Goal: Information Seeking & Learning: Learn about a topic

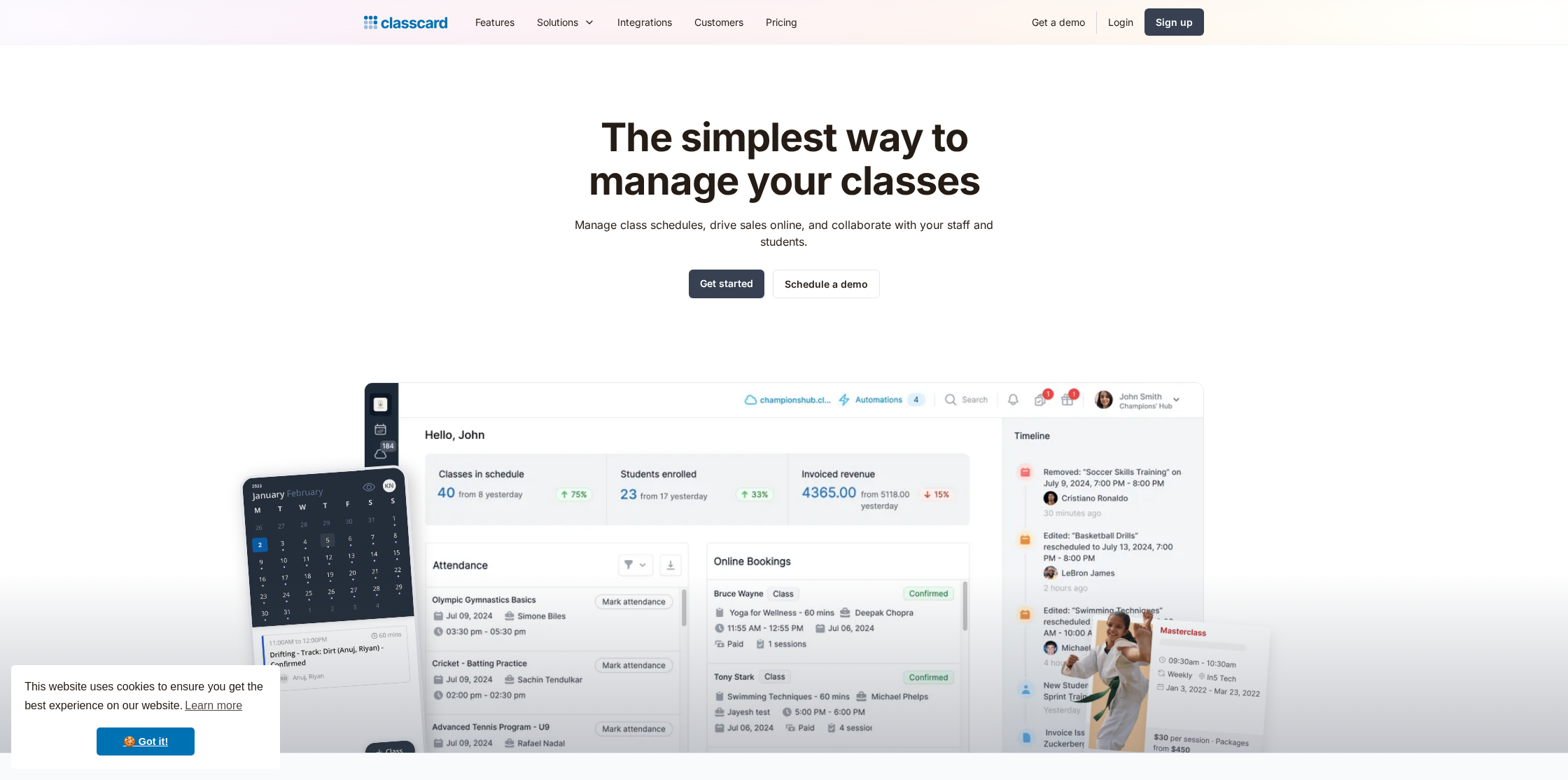
click at [79, 303] on header "The simplest way to manage your classes Manage class schedules, drive sales onl…" at bounding box center [784, 398] width 1568 height 708
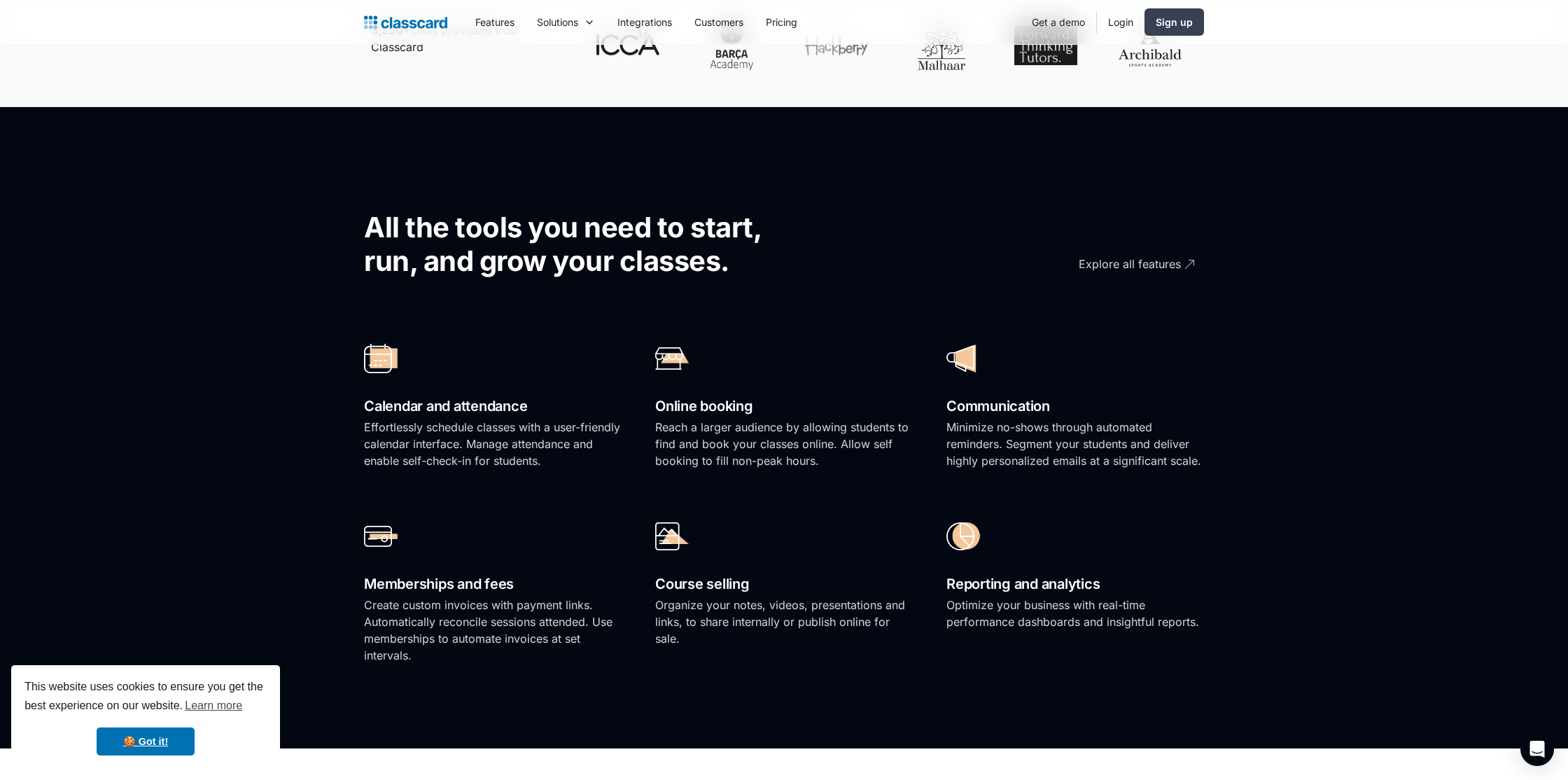
scroll to position [785, 0]
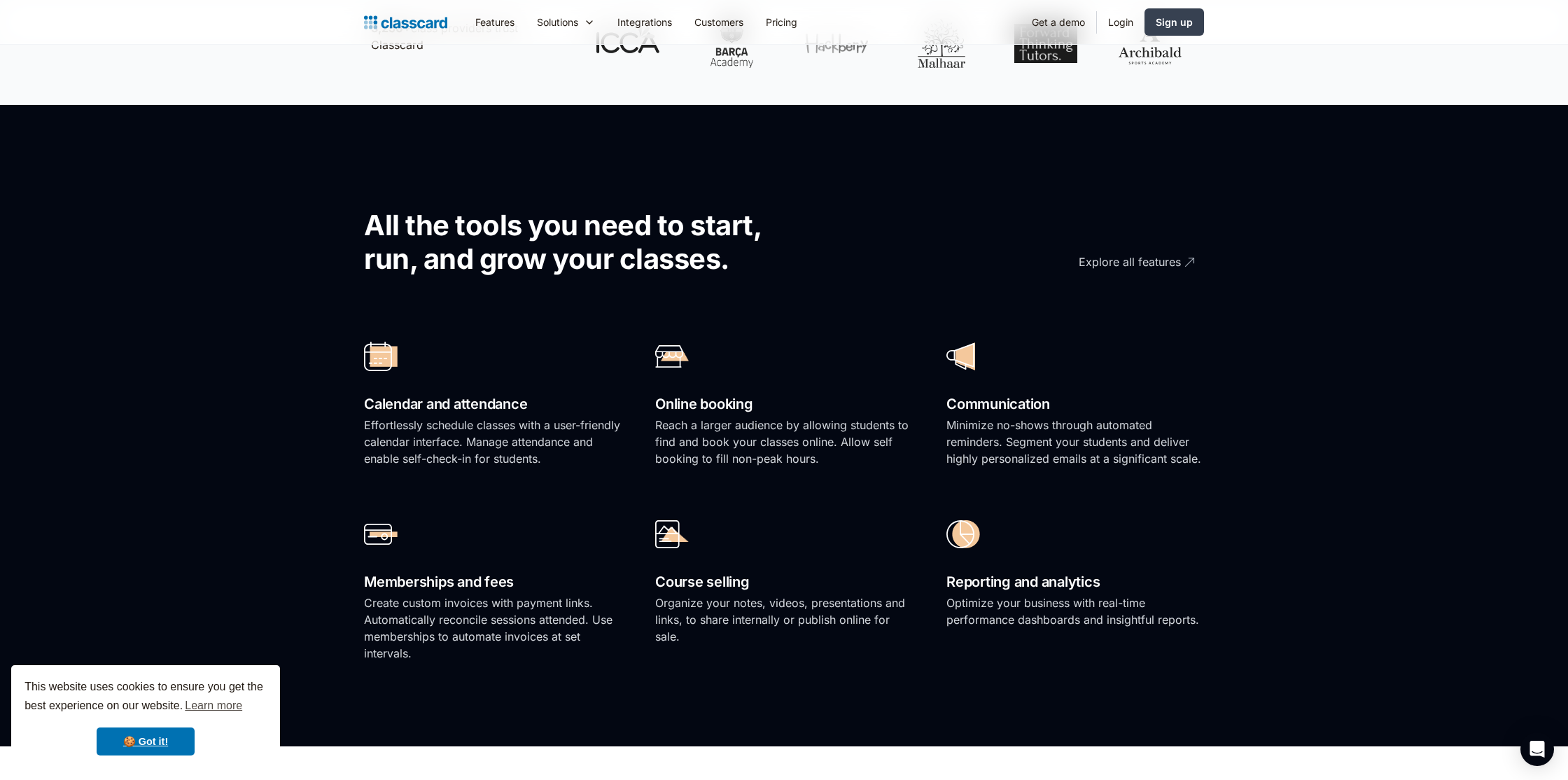
click at [420, 416] on p "Effortlessly schedule classes with a user-friendly calendar interface. Manage a…" at bounding box center [492, 442] width 258 height 51
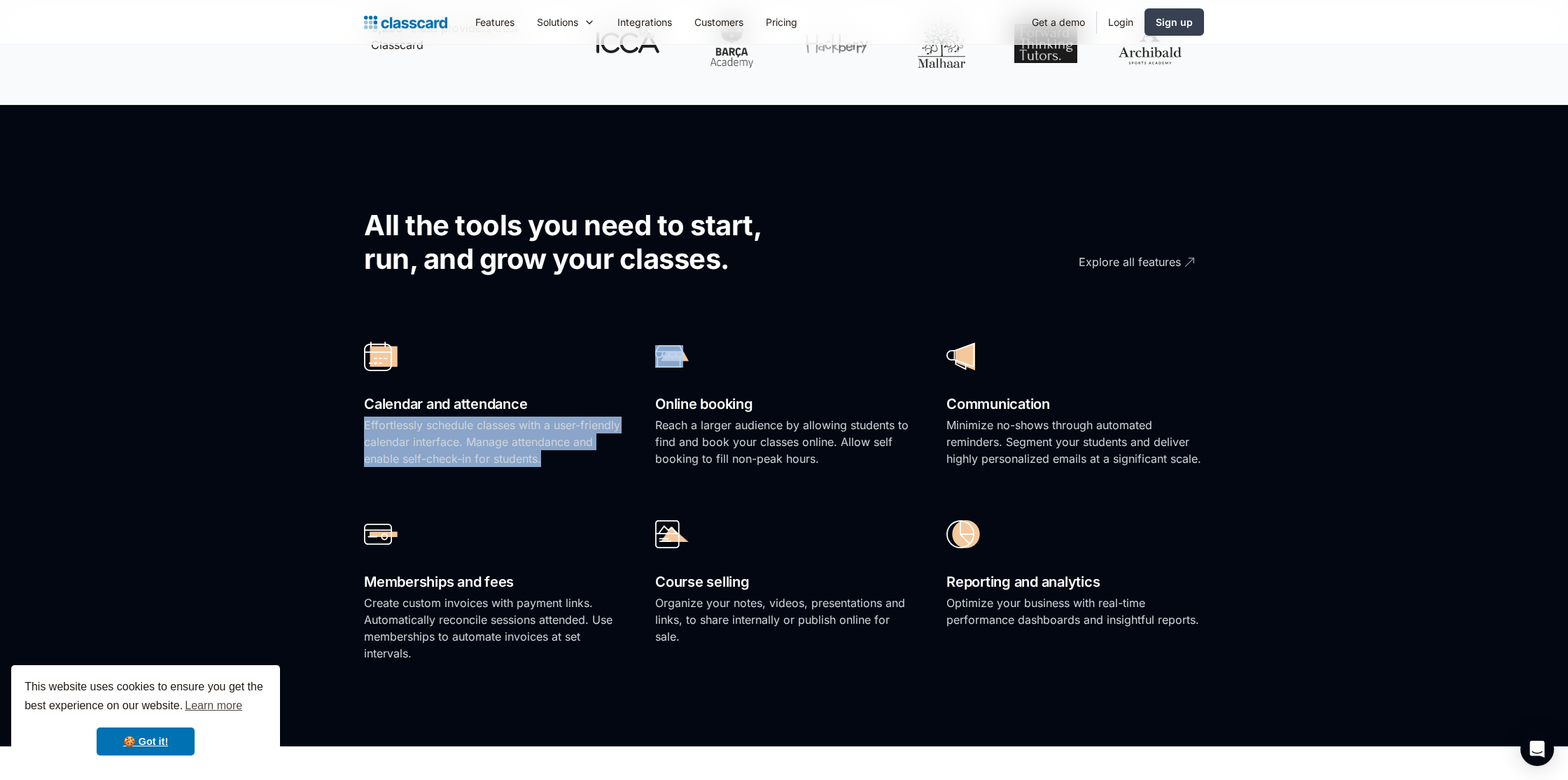
click at [420, 416] on p "Effortlessly schedule classes with a user-friendly calendar interface. Manage a…" at bounding box center [492, 442] width 258 height 51
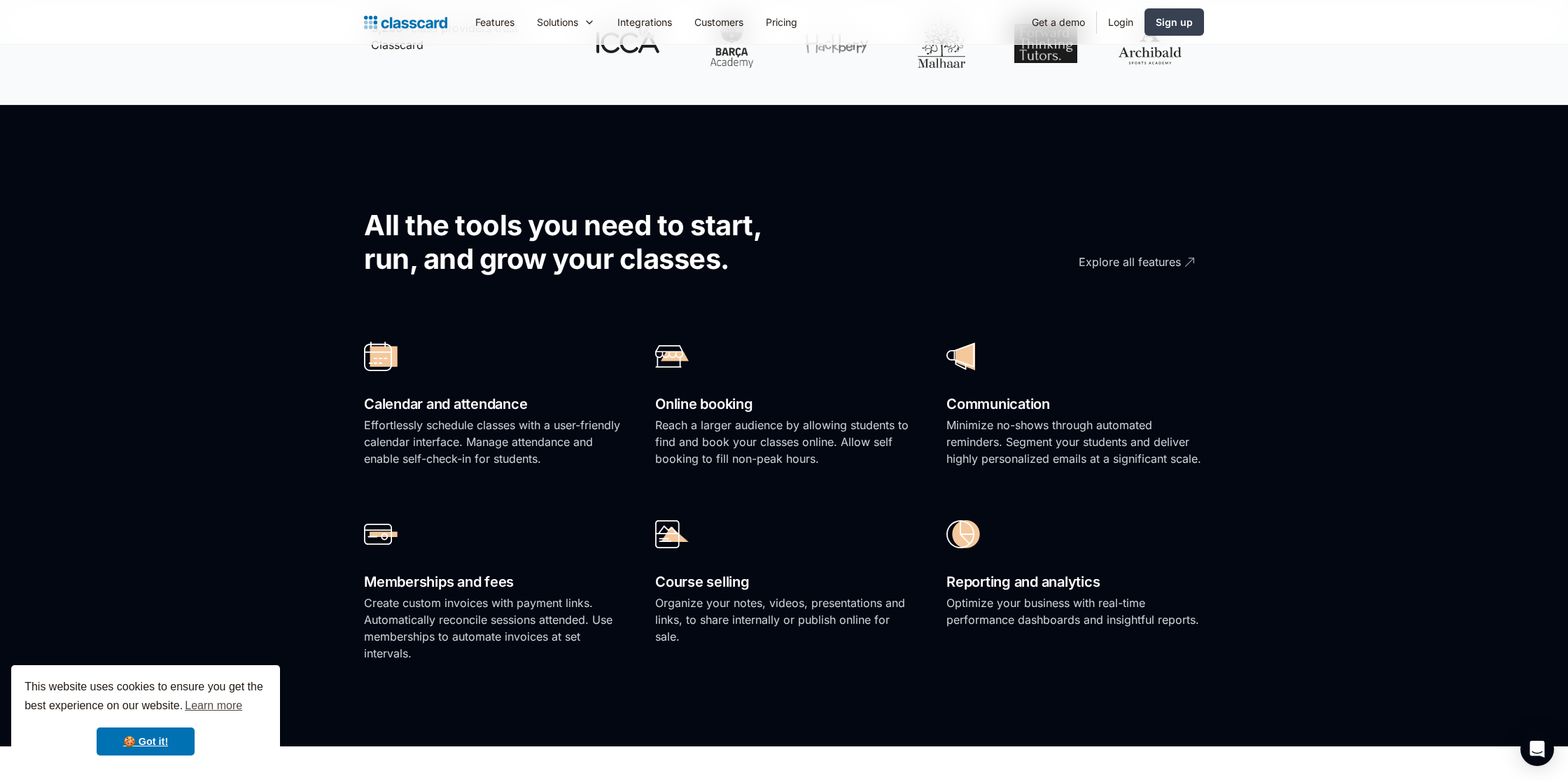
click at [682, 434] on p "Reach a larger audience by allowing students to find and book your classes onli…" at bounding box center [784, 442] width 258 height 51
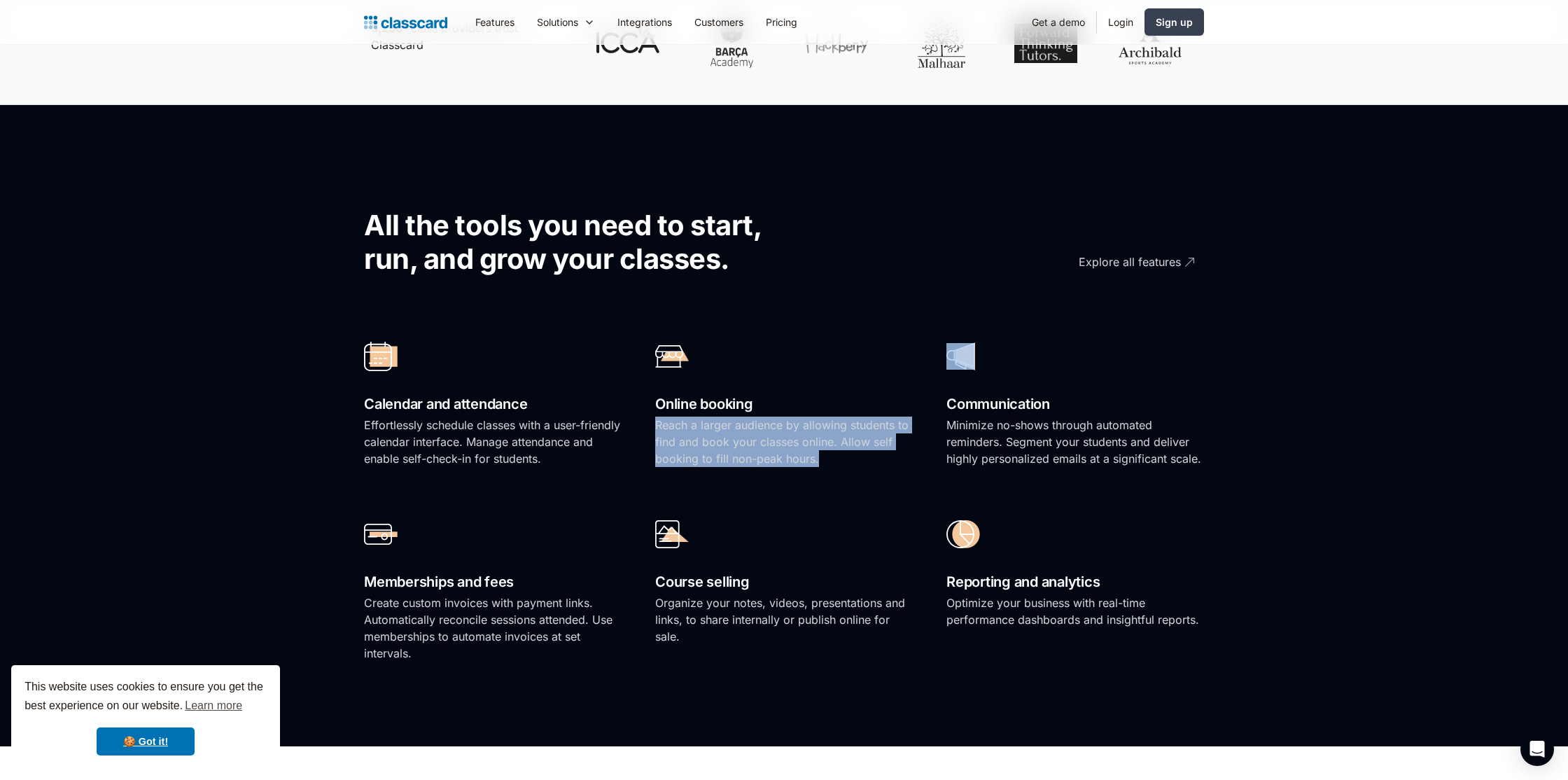
click at [682, 434] on p "Reach a larger audience by allowing students to find and book your classes onli…" at bounding box center [784, 442] width 258 height 51
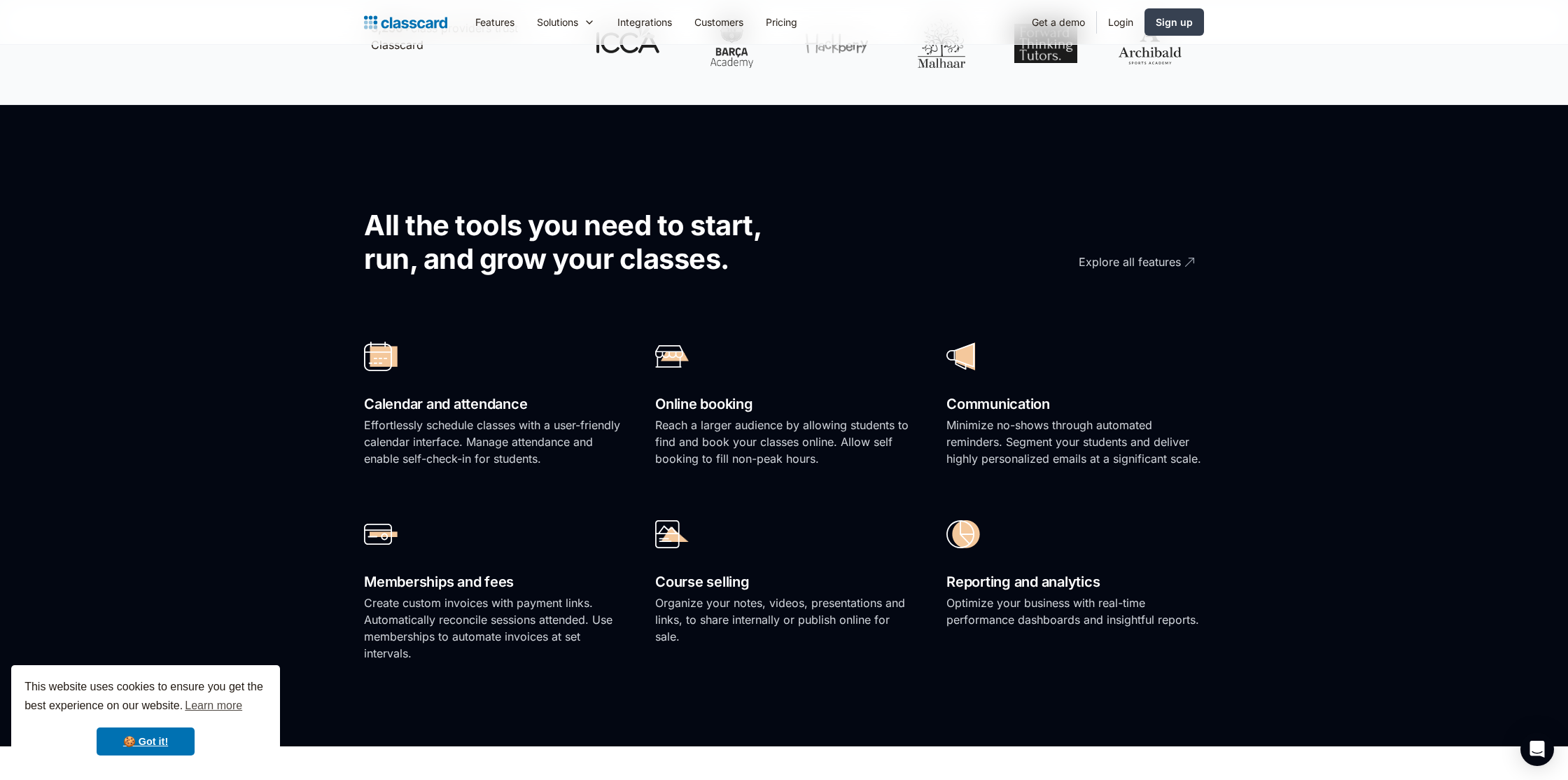
click at [682, 434] on p "Reach a larger audience by allowing students to find and book your classes onli…" at bounding box center [784, 442] width 258 height 51
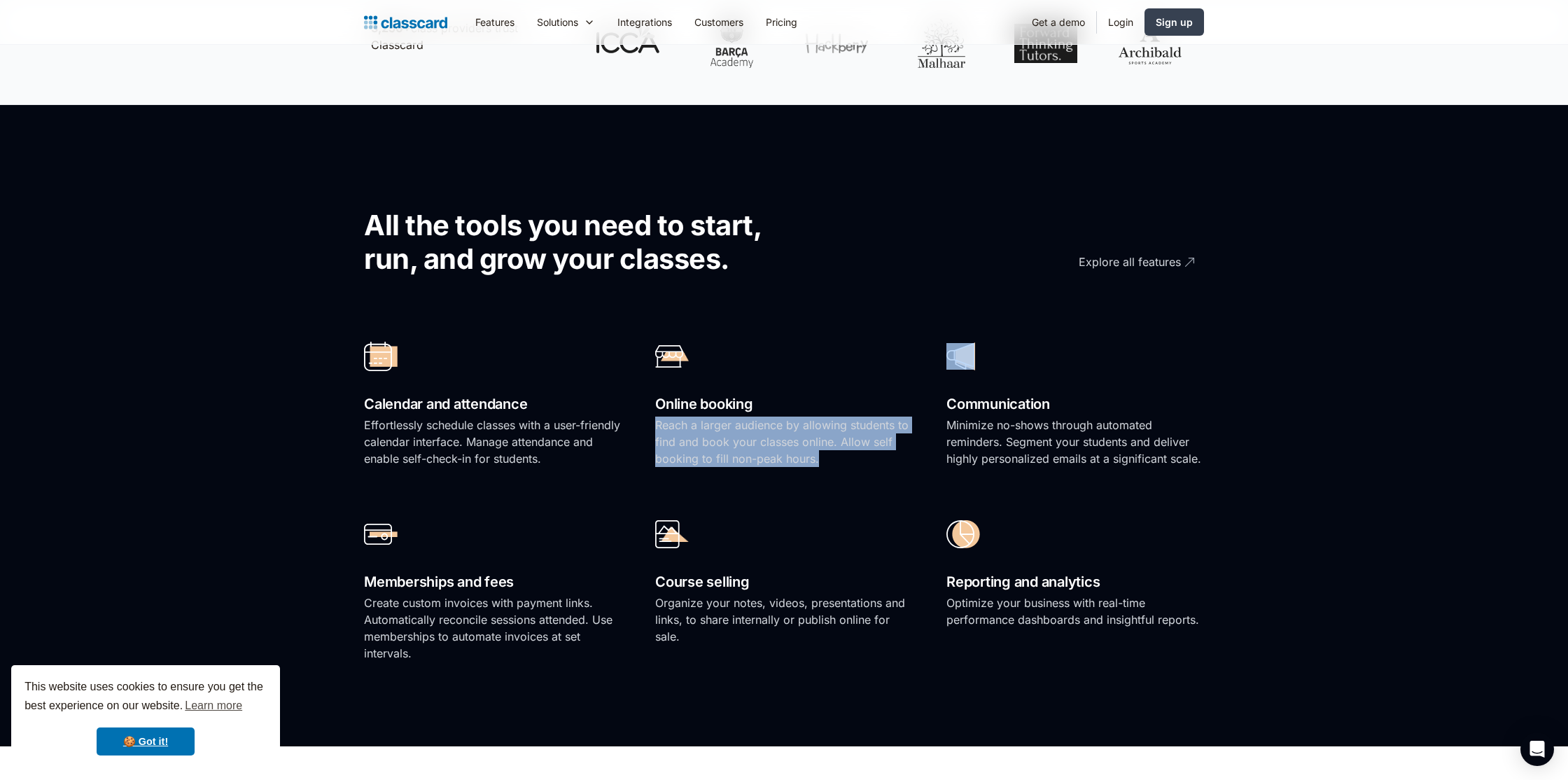
click at [682, 434] on p "Reach a larger audience by allowing students to find and book your classes onli…" at bounding box center [784, 442] width 258 height 51
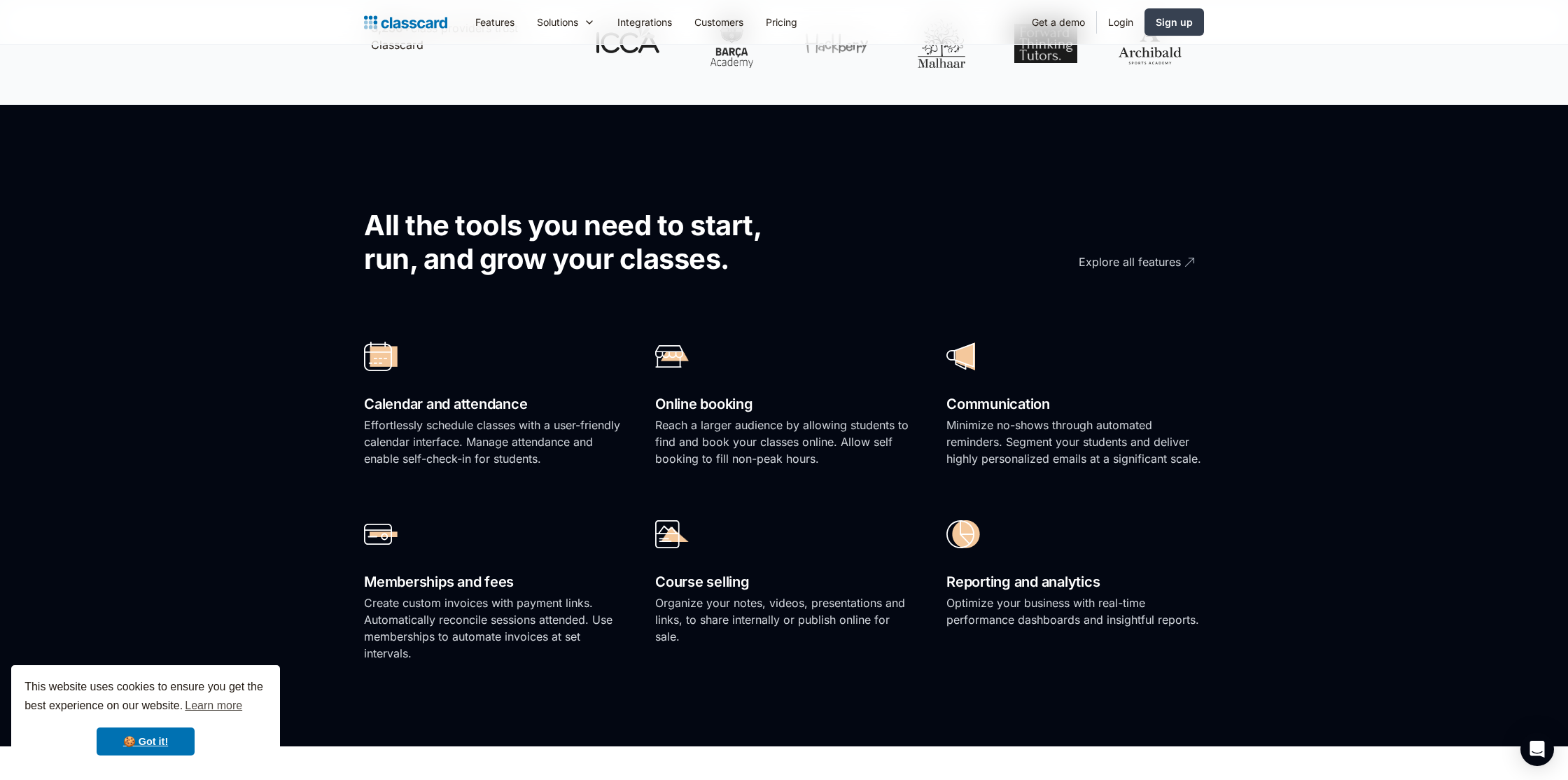
click at [682, 434] on p "Reach a larger audience by allowing students to find and book your classes onli…" at bounding box center [784, 442] width 258 height 51
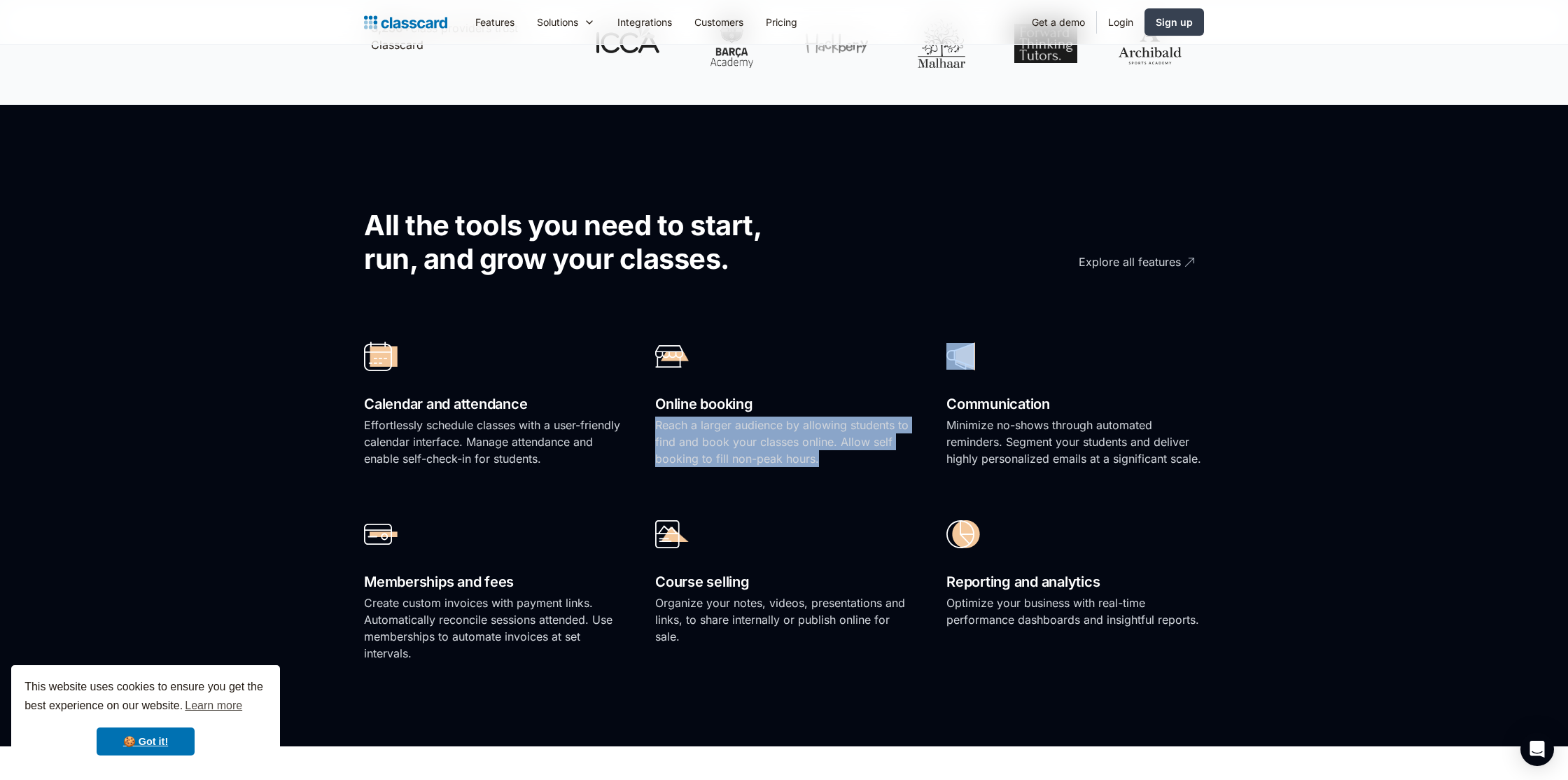
click at [682, 434] on p "Reach a larger audience by allowing students to find and book your classes onli…" at bounding box center [784, 442] width 258 height 51
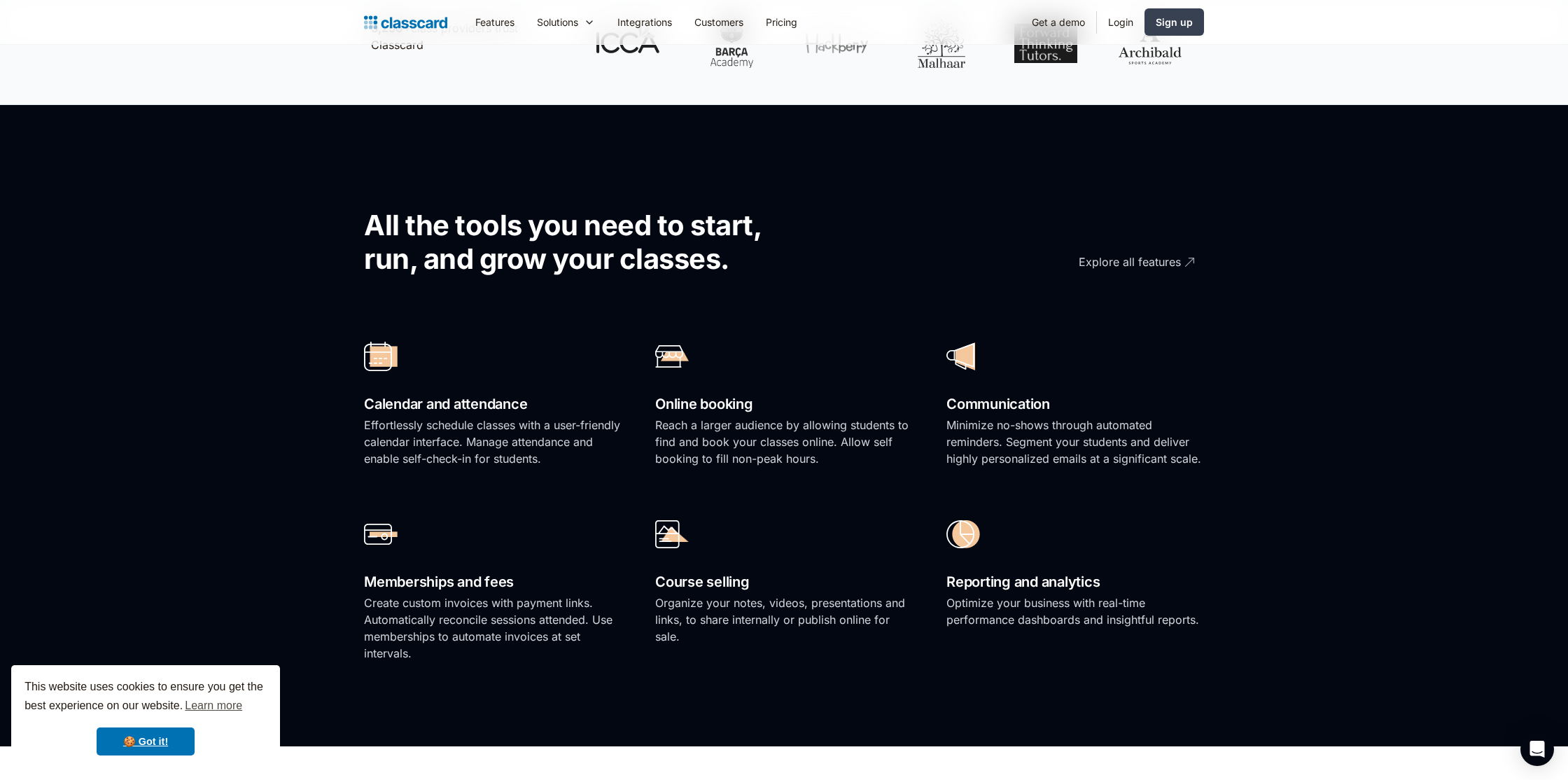
click at [447, 608] on p "Create custom invoices with payment links. Automatically reconcile sessions att…" at bounding box center [492, 628] width 258 height 68
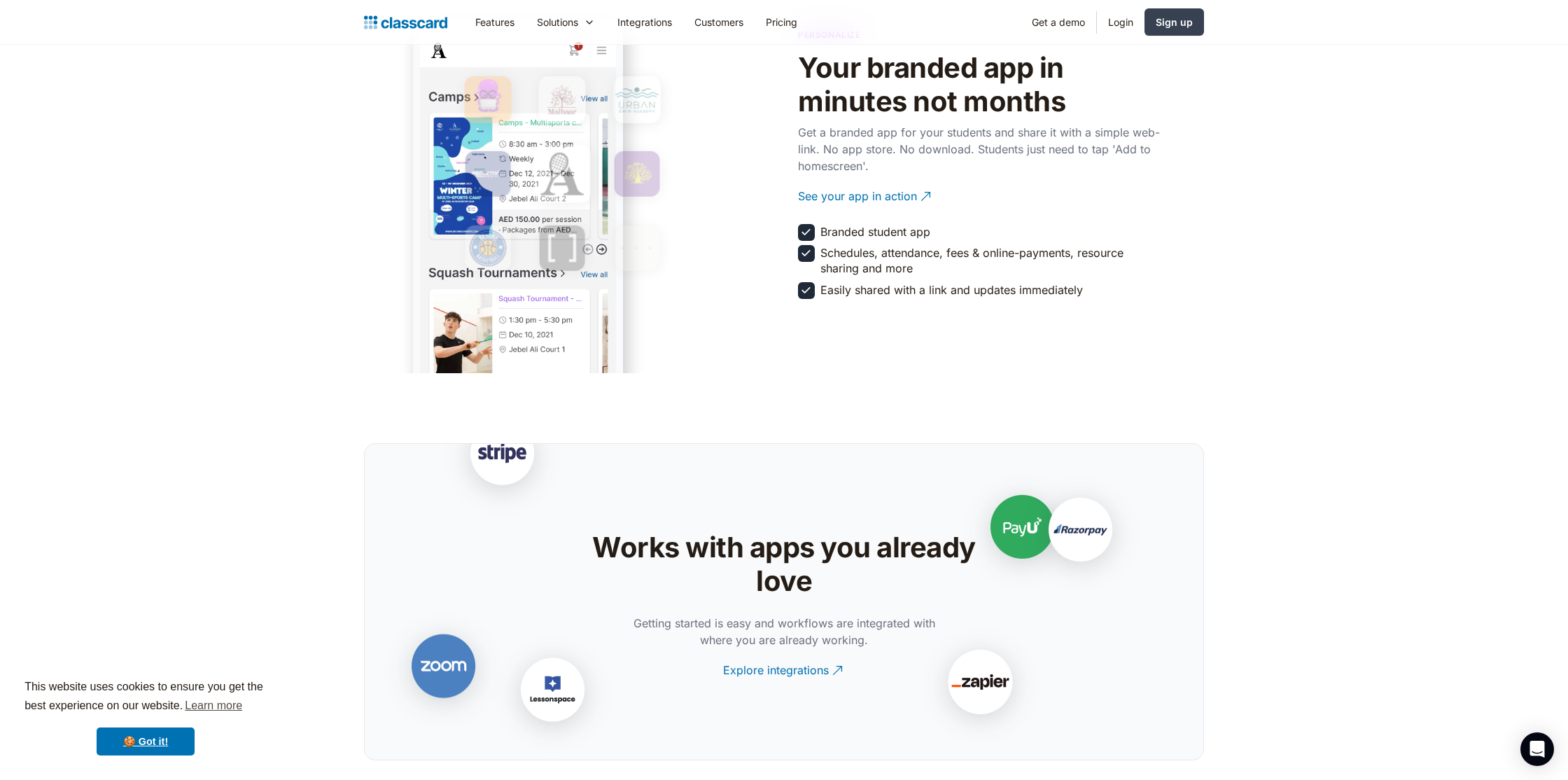
scroll to position [2552, 0]
